Goal: Information Seeking & Learning: Learn about a topic

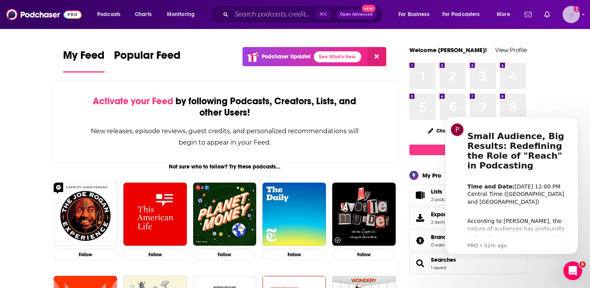
click at [573, 18] on img "Logged in as gussent" at bounding box center [571, 14] width 17 height 17
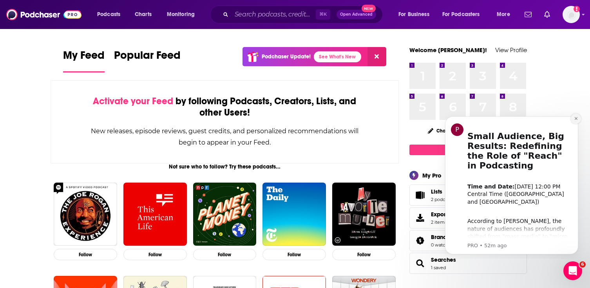
click at [576, 117] on icon "Dismiss notification" at bounding box center [576, 118] width 4 height 4
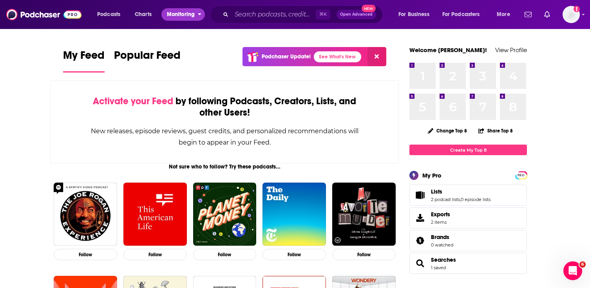
click at [177, 12] on span "Monitoring" at bounding box center [181, 14] width 28 height 11
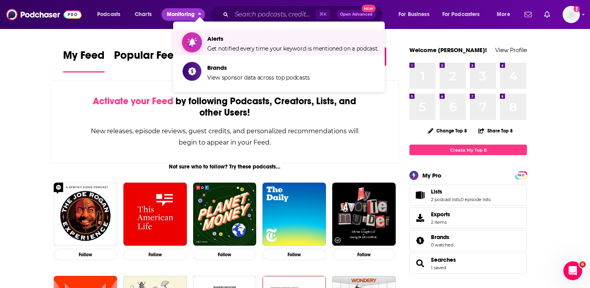
click at [218, 36] on span "Alerts" at bounding box center [292, 38] width 171 height 7
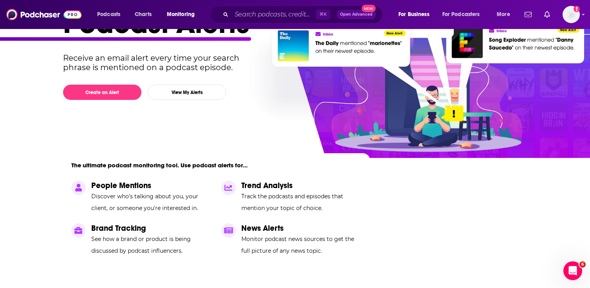
scroll to position [66, 0]
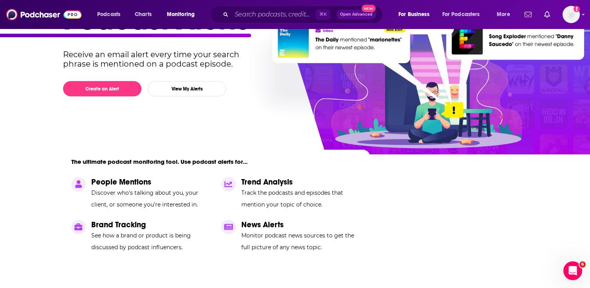
click at [138, 184] on p "People Mentions" at bounding box center [151, 182] width 121 height 10
click at [113, 89] on button "Create an Alert" at bounding box center [102, 88] width 78 height 15
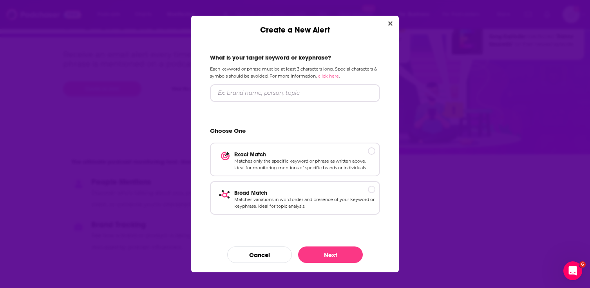
scroll to position [0, 0]
click at [234, 93] on input "Create a New Alert" at bounding box center [295, 93] width 170 height 18
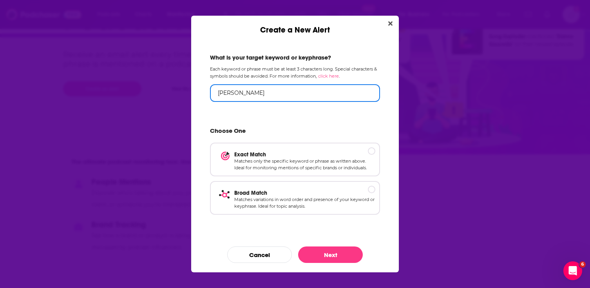
type input "[PERSON_NAME]"
click at [390, 27] on button "Close" at bounding box center [390, 24] width 11 height 10
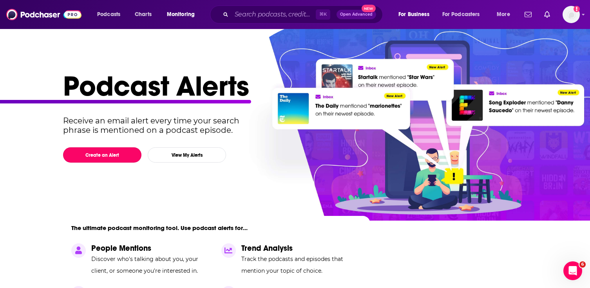
scroll to position [66, 0]
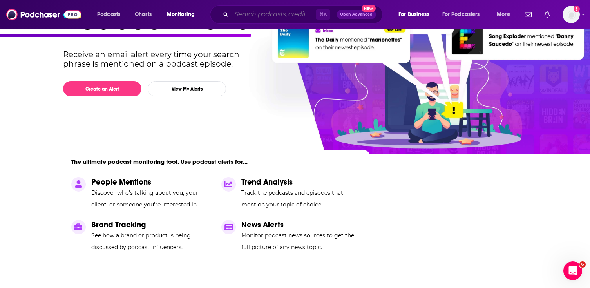
click at [251, 11] on input "Search podcasts, credits, & more..." at bounding box center [274, 14] width 84 height 13
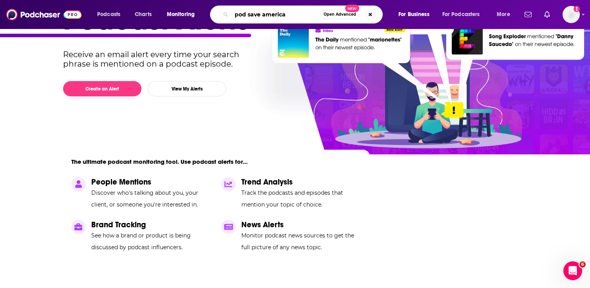
type input "pod save america"
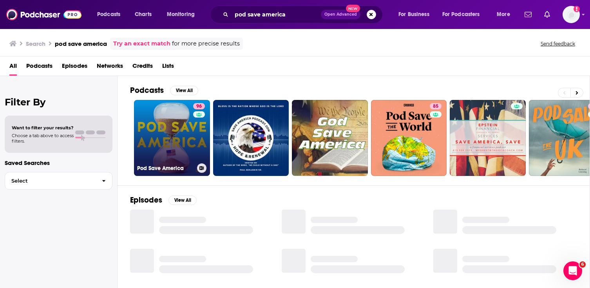
click at [148, 157] on link "96 Pod Save America" at bounding box center [172, 138] width 76 height 76
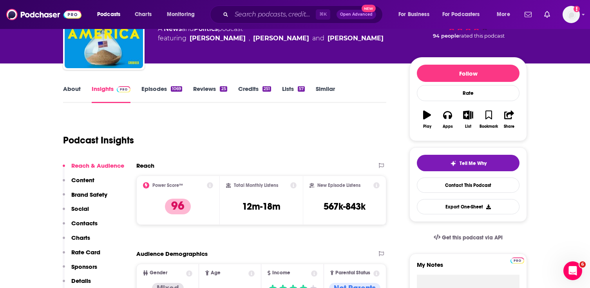
scroll to position [67, 0]
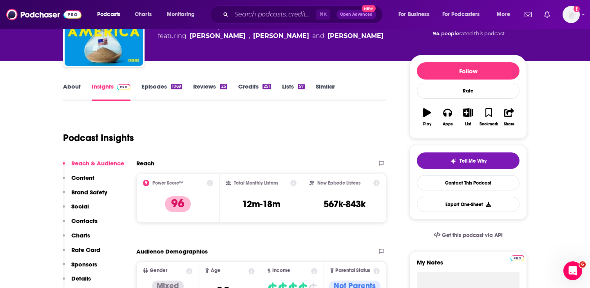
click at [161, 88] on link "Episodes 1069" at bounding box center [161, 92] width 41 height 18
